Goal: Task Accomplishment & Management: Manage account settings

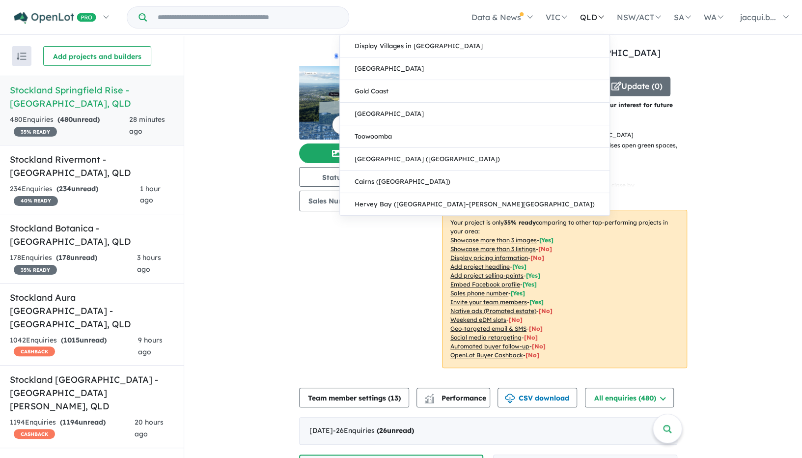
click at [596, 17] on link "QLD" at bounding box center [591, 17] width 37 height 34
click at [503, 62] on link "[GEOGRAPHIC_DATA]" at bounding box center [475, 68] width 270 height 23
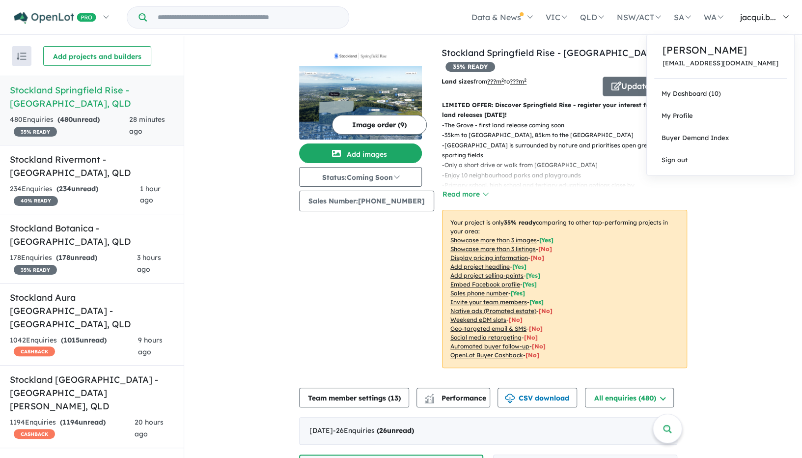
click at [769, 15] on span "jacqui.b..." at bounding box center [758, 17] width 36 height 10
click at [696, 95] on link "My Dashboard (10)" at bounding box center [720, 94] width 147 height 22
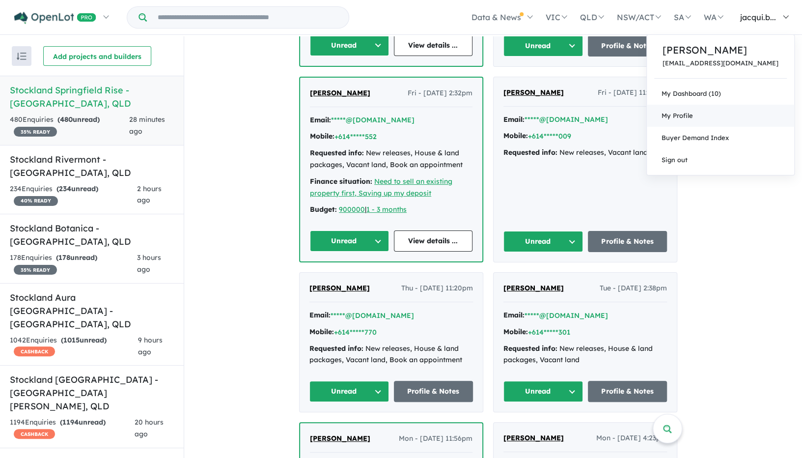
click at [693, 113] on span "My Profile" at bounding box center [677, 116] width 31 height 8
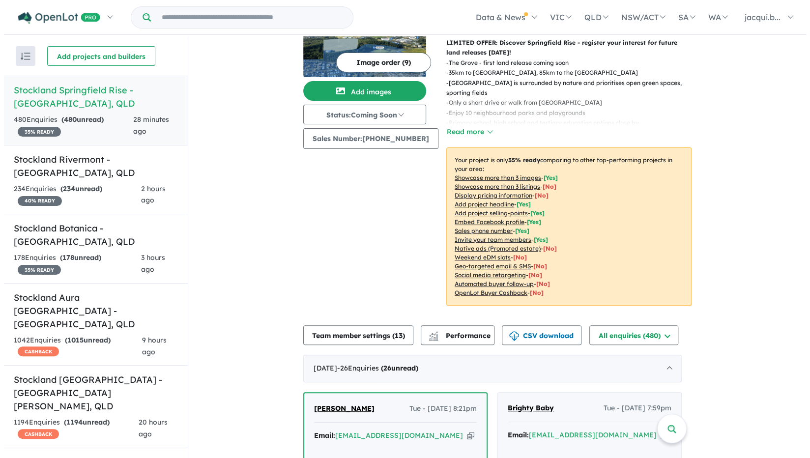
scroll to position [168, 0]
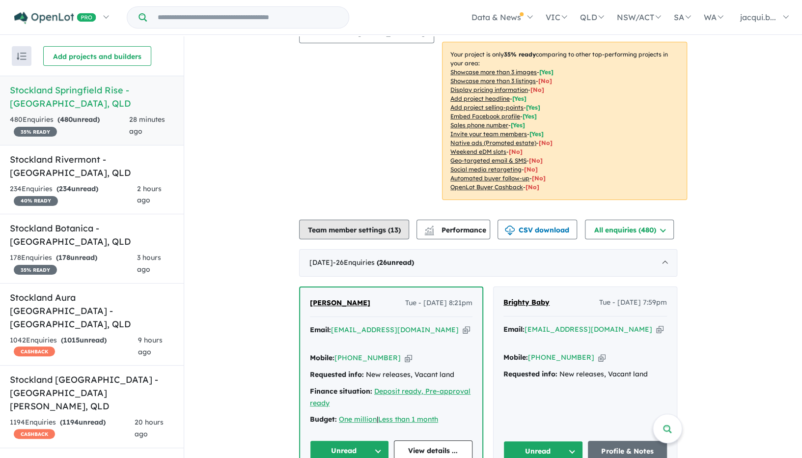
click at [353, 229] on button "Team member settings ( 13 )" at bounding box center [354, 230] width 110 height 20
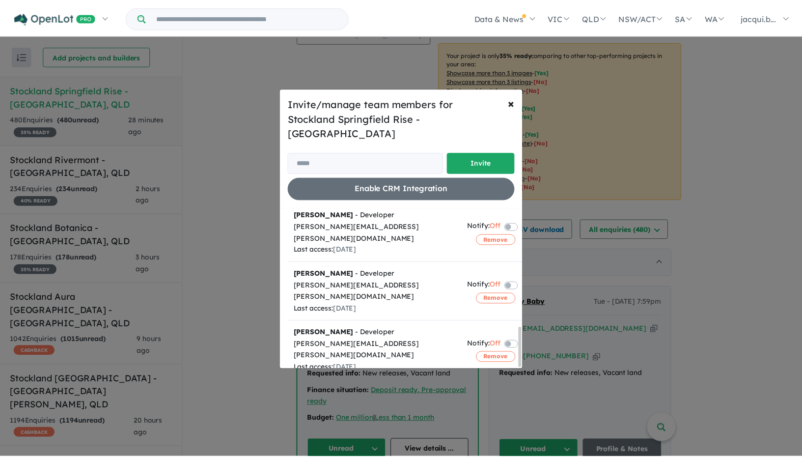
scroll to position [474, 0]
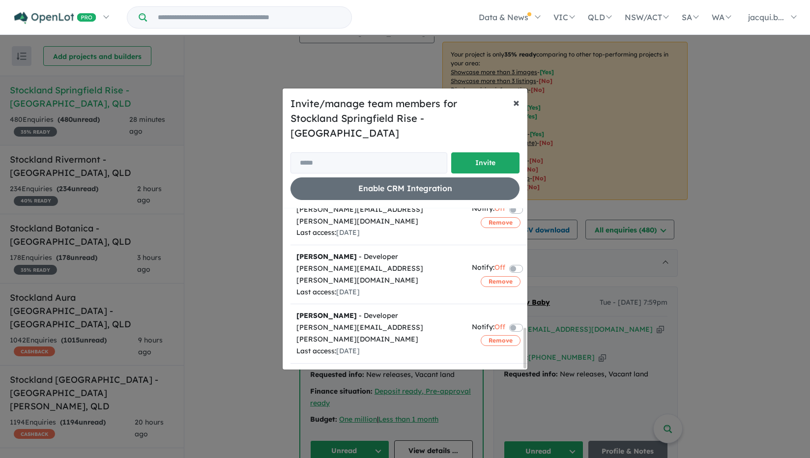
click at [519, 107] on button "× Close" at bounding box center [516, 102] width 22 height 28
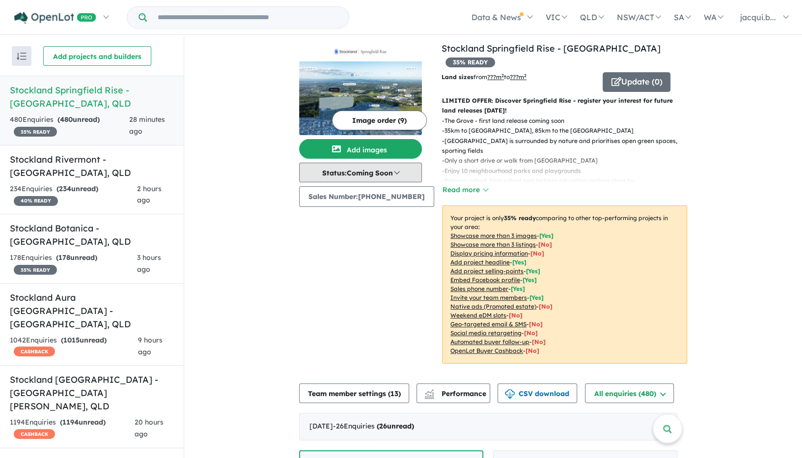
scroll to position [0, 0]
